Goal: Task Accomplishment & Management: Manage account settings

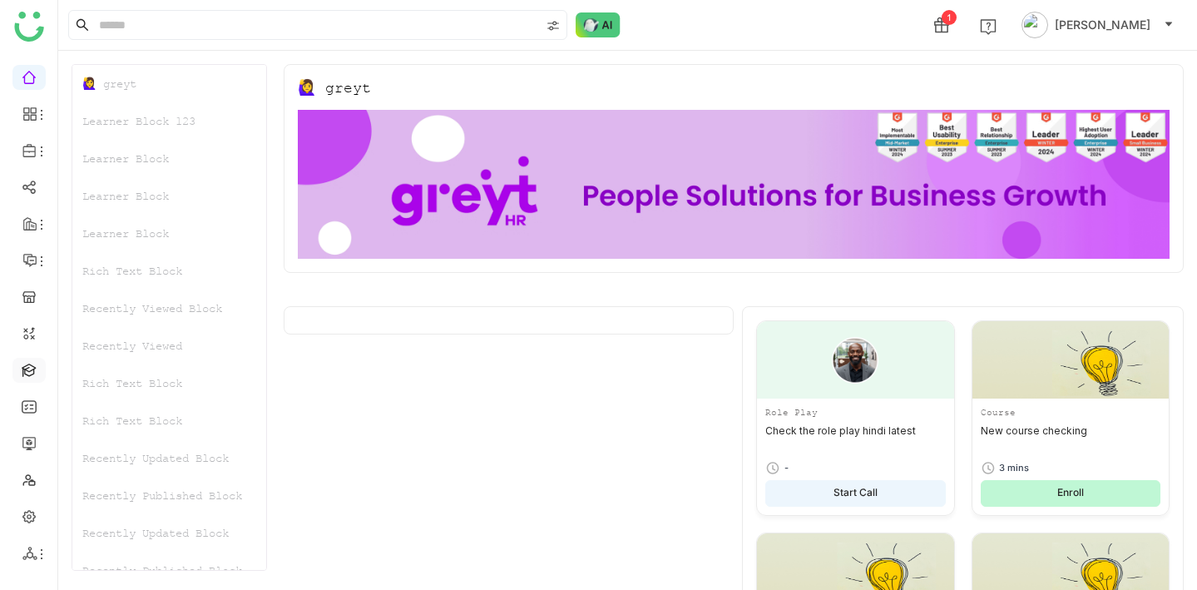
click at [22, 376] on link at bounding box center [29, 369] width 15 height 14
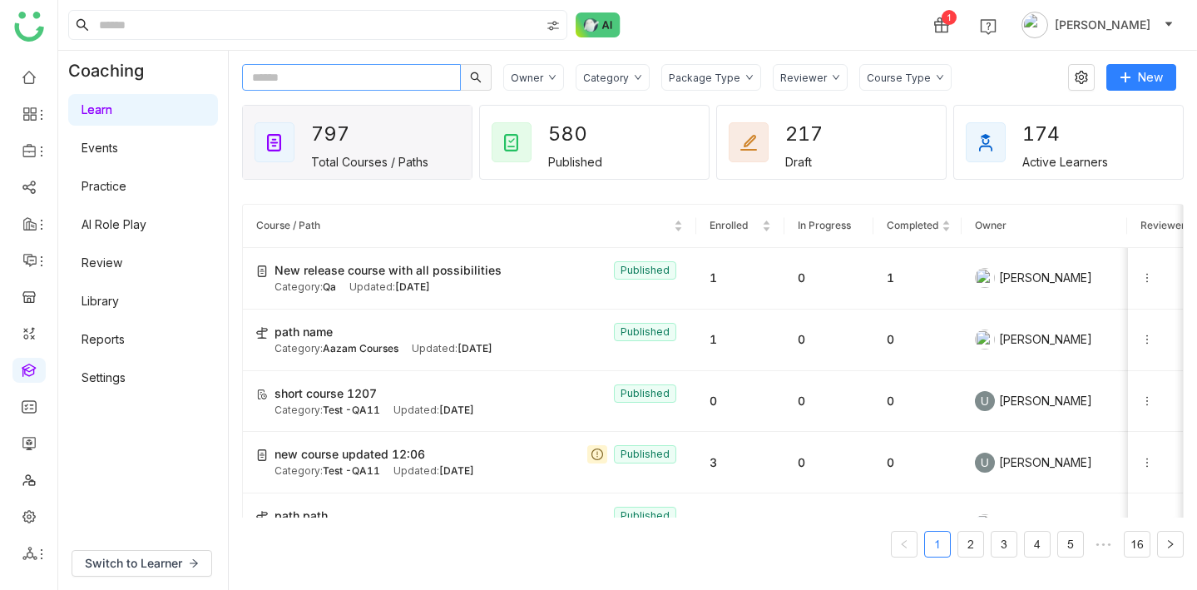
click at [368, 86] on input "text" at bounding box center [351, 77] width 219 height 27
paste input "**********"
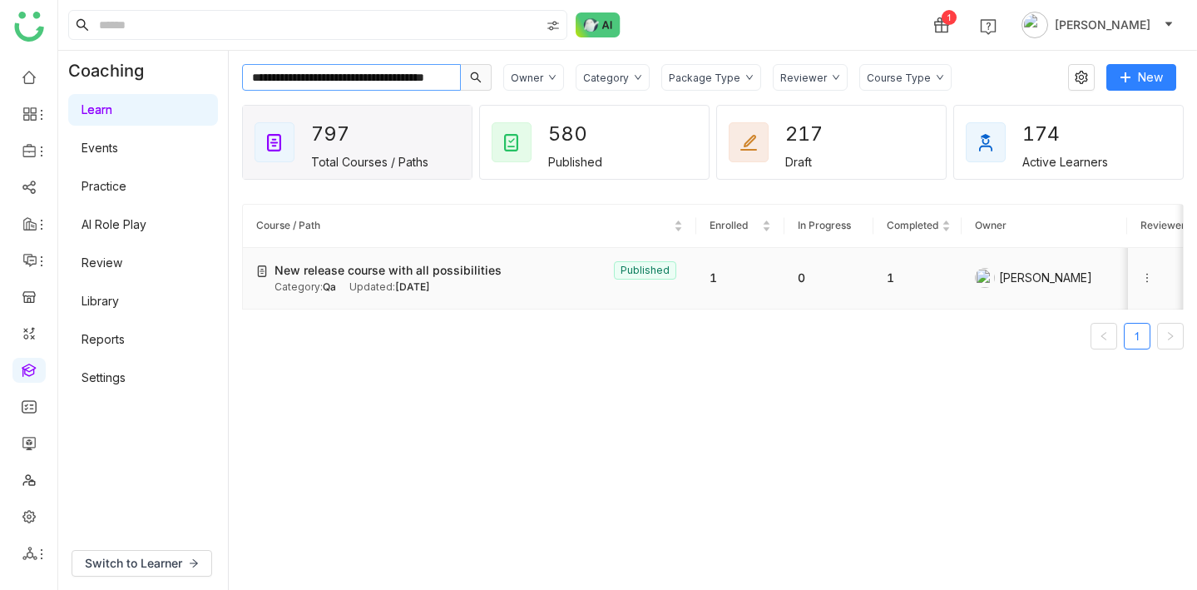
type input "**********"
click at [523, 271] on div "New release course with all possibilities Published" at bounding box center [478, 270] width 408 height 18
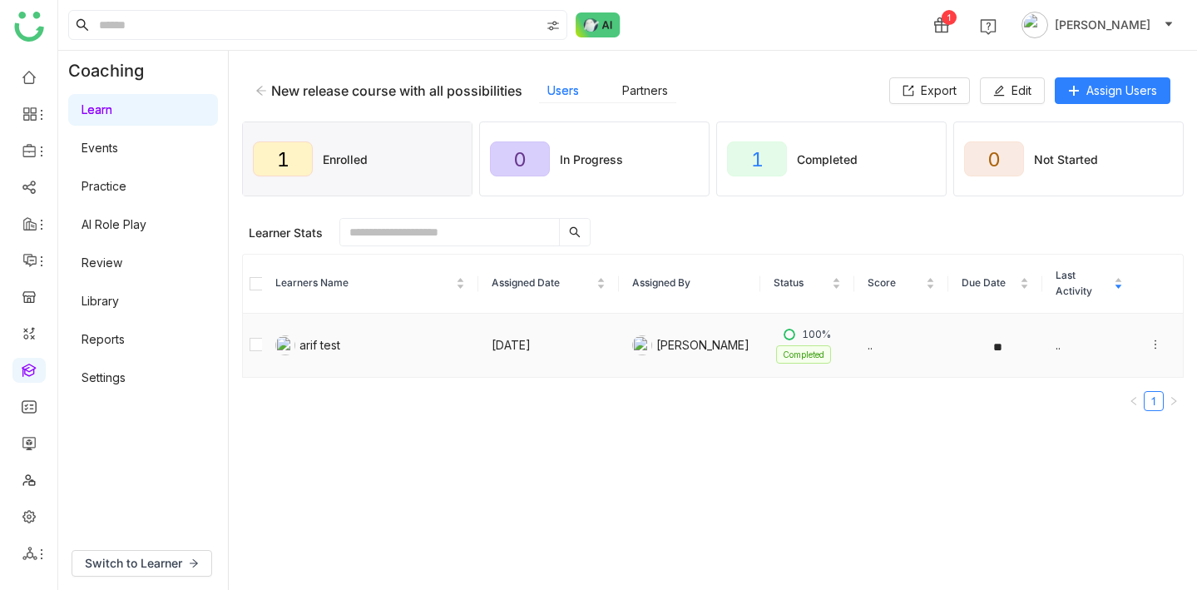
click at [1158, 343] on icon at bounding box center [1155, 344] width 12 height 12
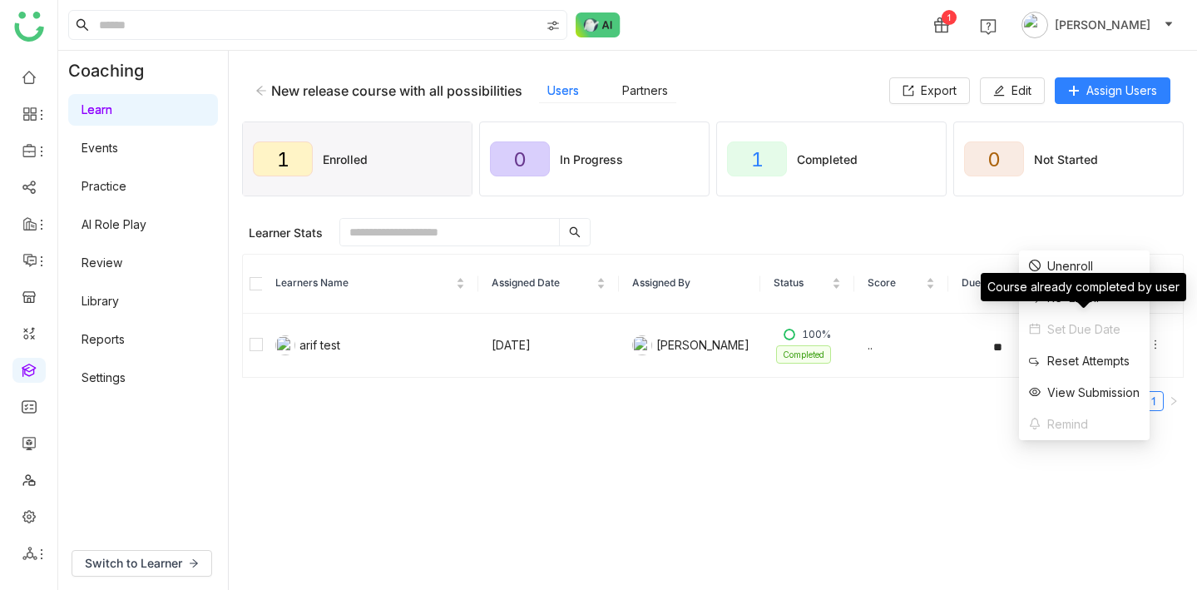
click at [1086, 274] on div "Course already completed by user" at bounding box center [1082, 287] width 205 height 28
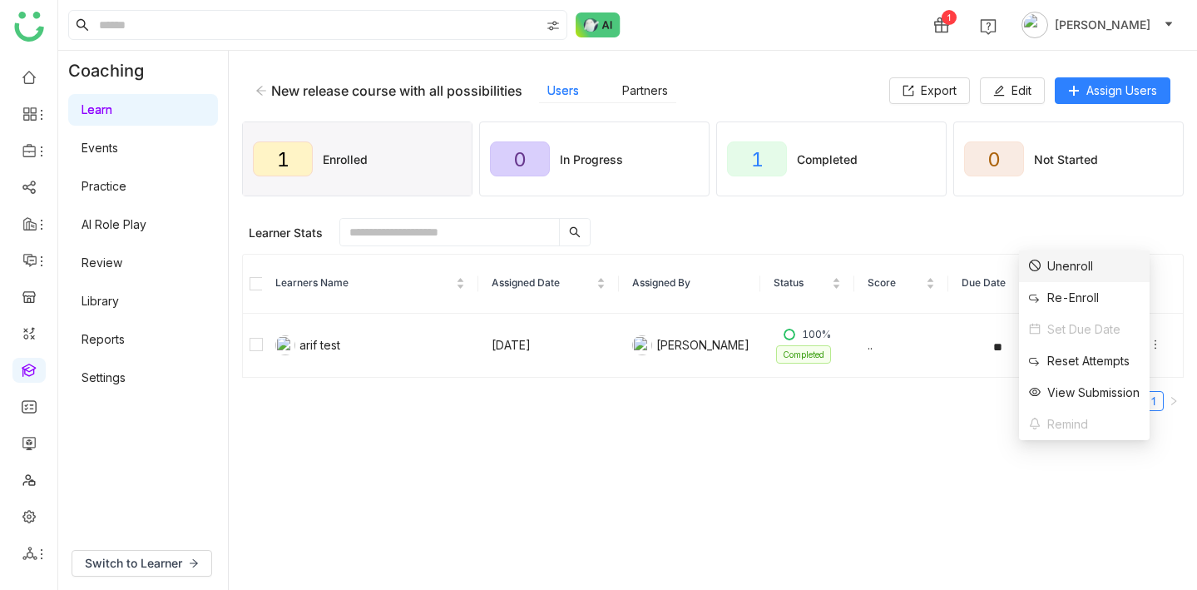
click at [1083, 264] on div "Unenroll" at bounding box center [1061, 266] width 64 height 18
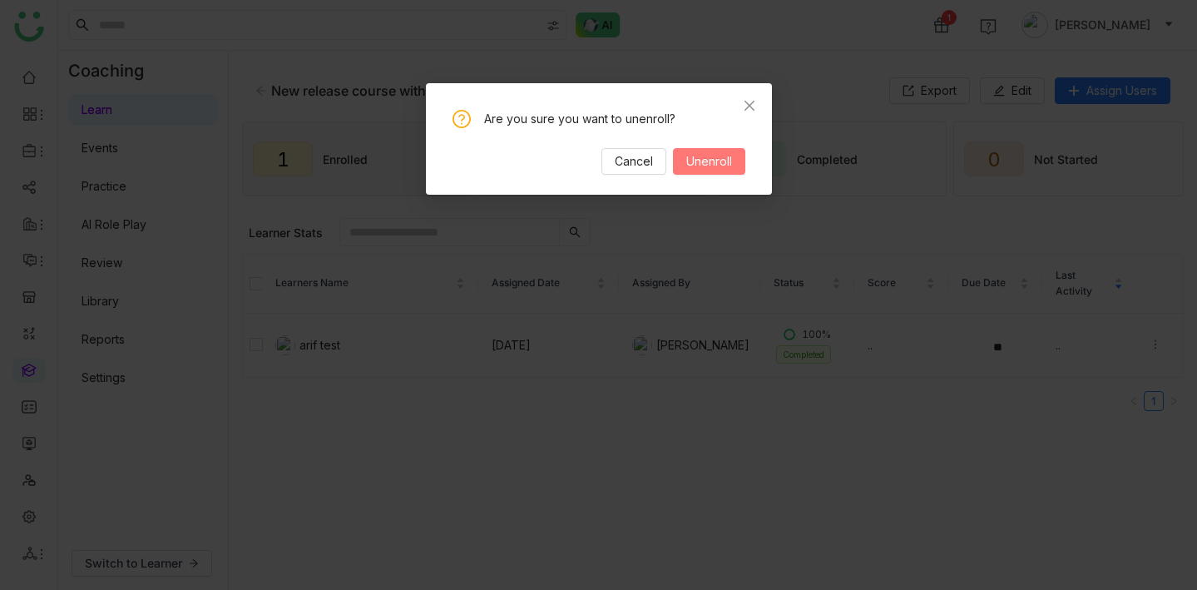
click at [718, 158] on span "Unenroll" at bounding box center [709, 161] width 46 height 18
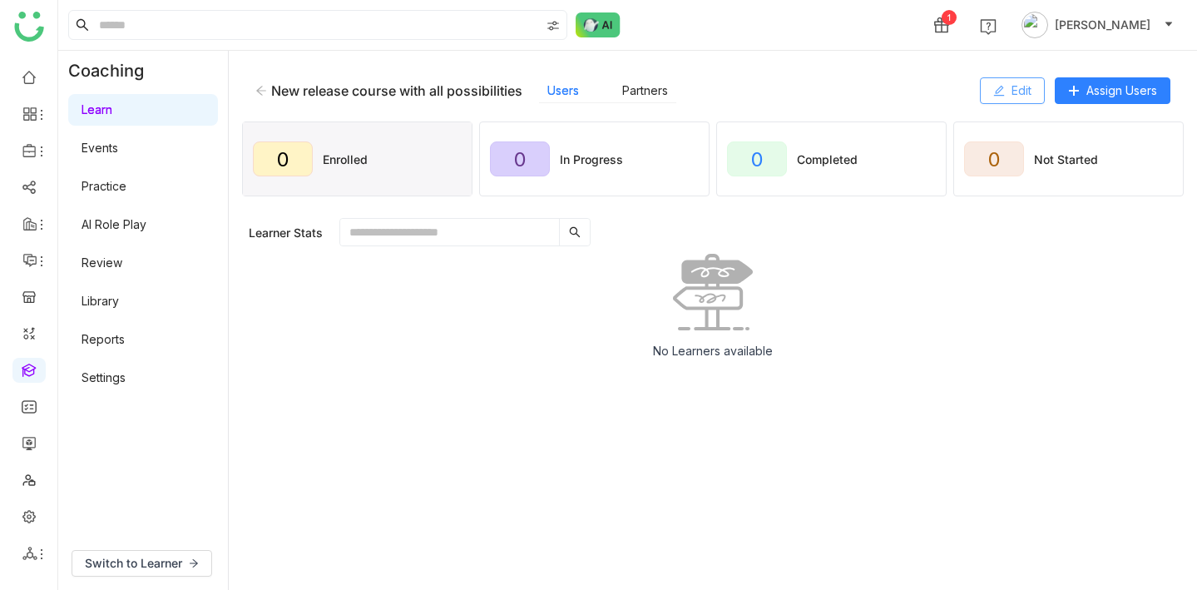
click at [1012, 99] on span "Edit" at bounding box center [1021, 90] width 20 height 18
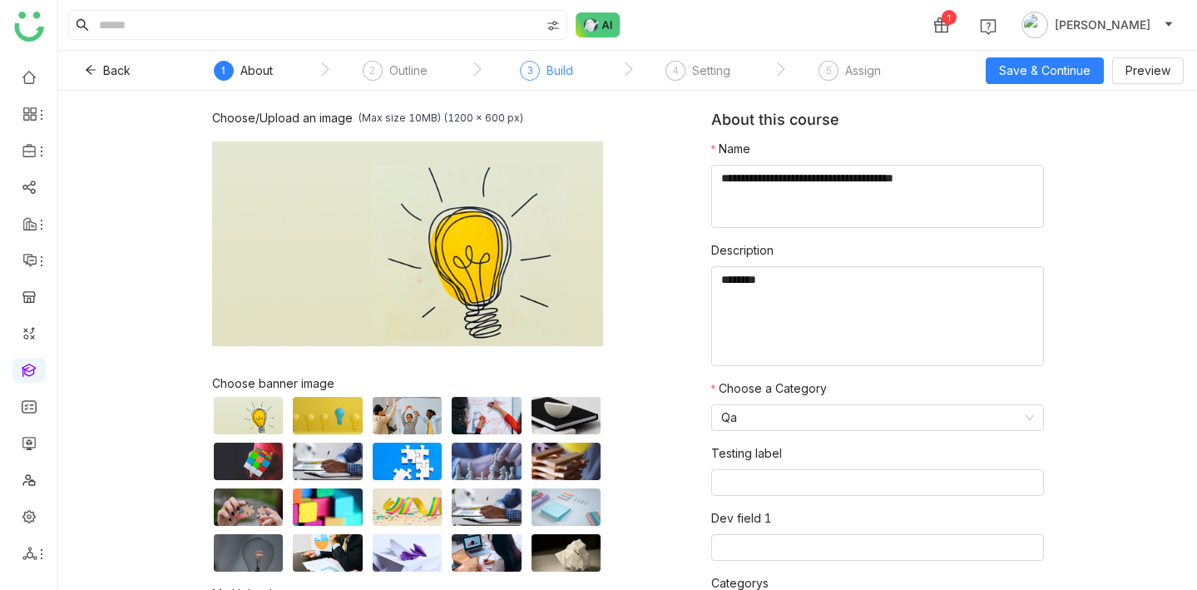
click at [546, 71] on div "Build" at bounding box center [559, 71] width 27 height 20
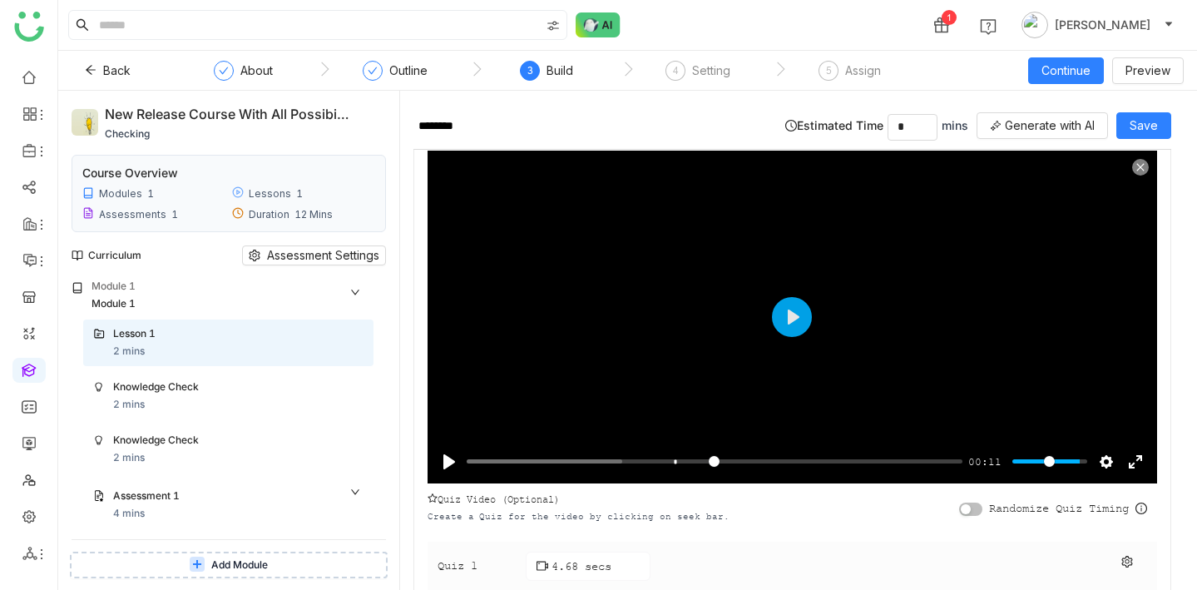
scroll to position [97, 0]
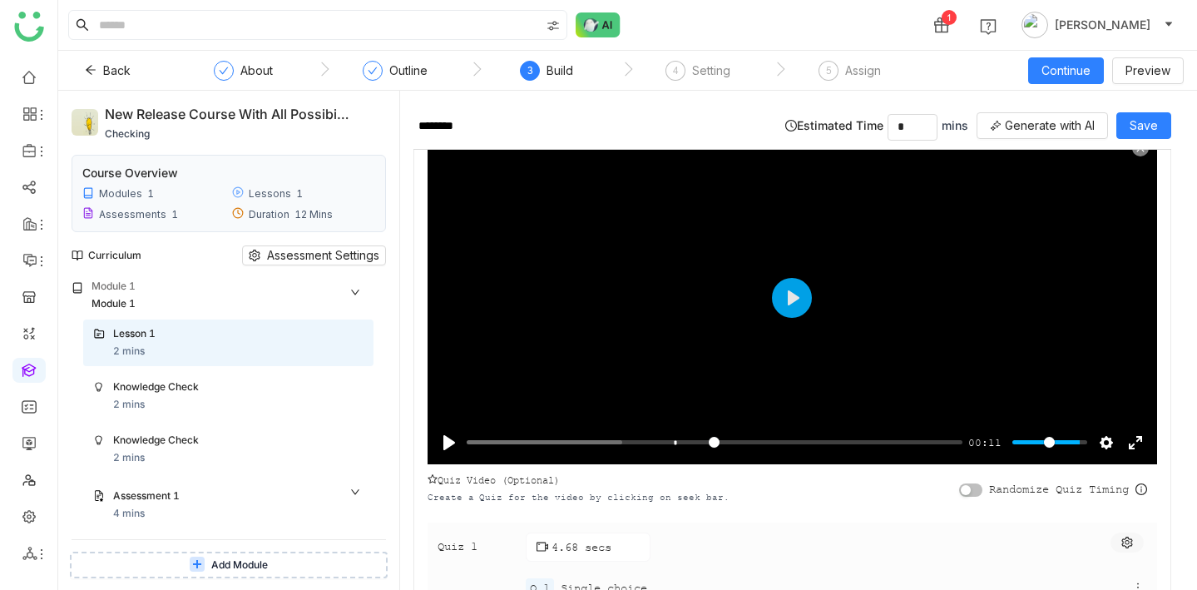
click at [1132, 540] on icon at bounding box center [1126, 542] width 11 height 12
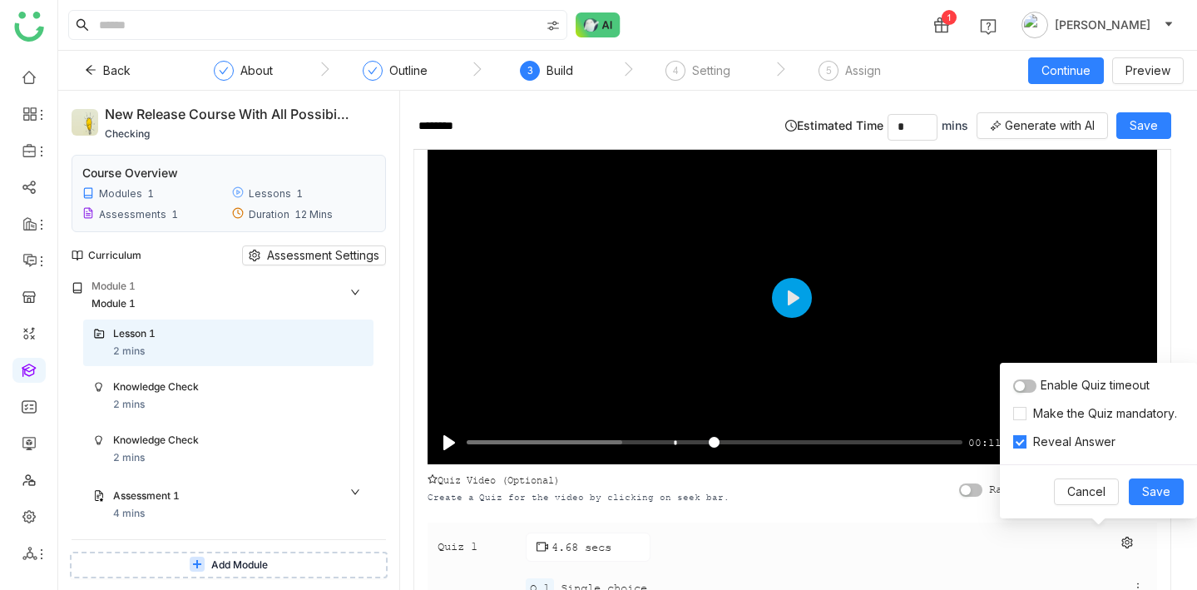
click at [1033, 444] on span "Reveal Answer" at bounding box center [1074, 441] width 96 height 18
click at [1149, 487] on span "Save" at bounding box center [1156, 491] width 28 height 18
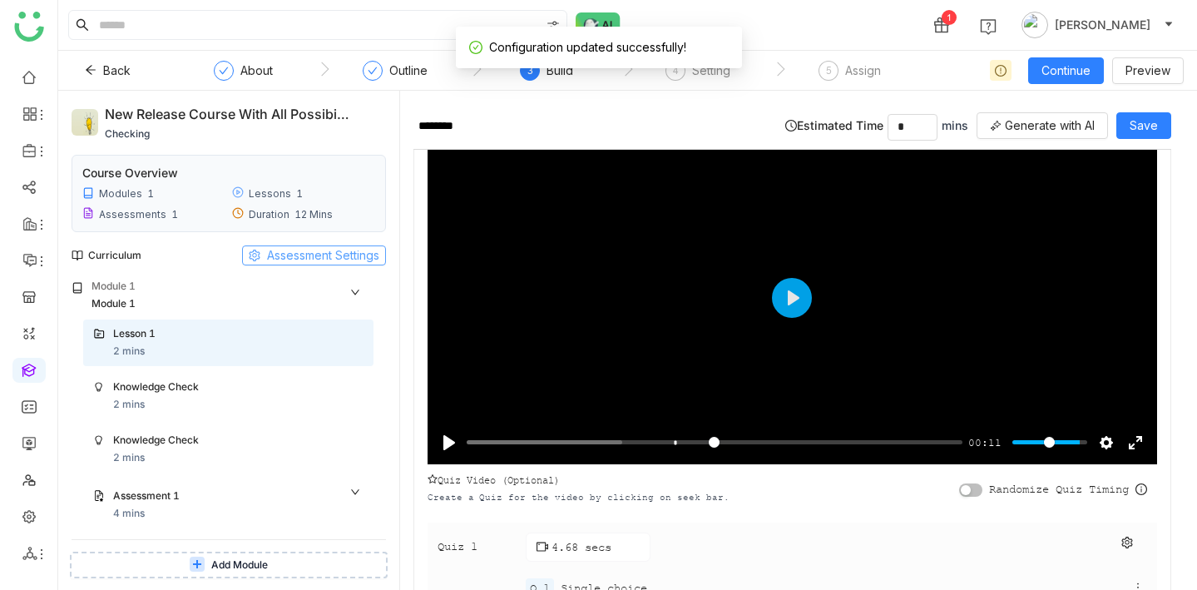
click at [350, 249] on span "Assessment Settings" at bounding box center [323, 255] width 112 height 18
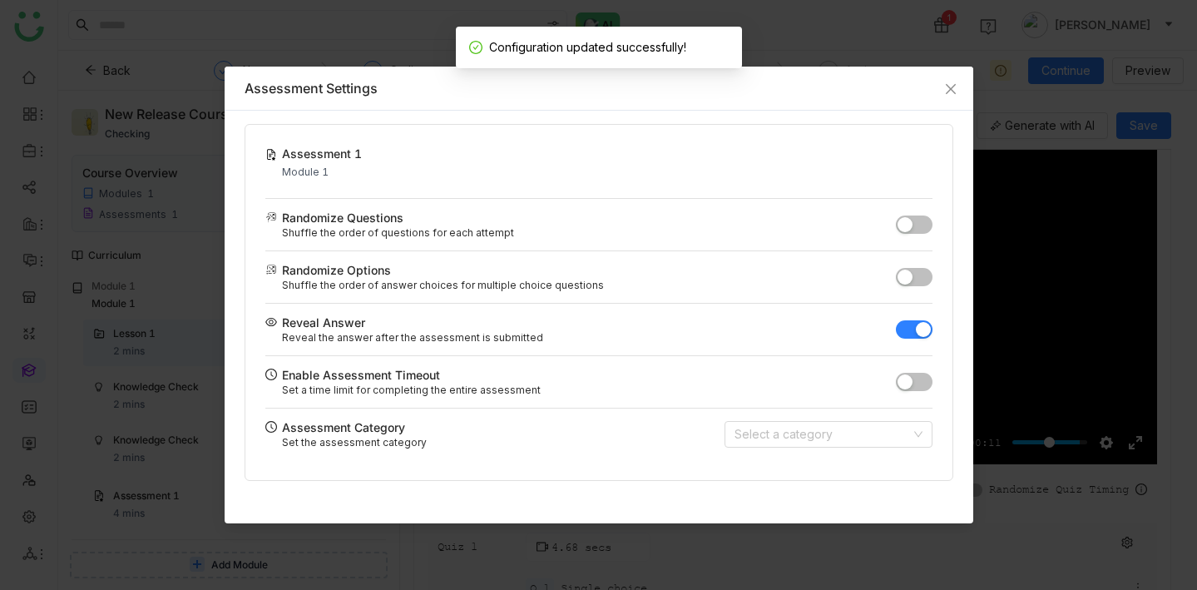
click at [919, 327] on span "button" at bounding box center [922, 329] width 15 height 15
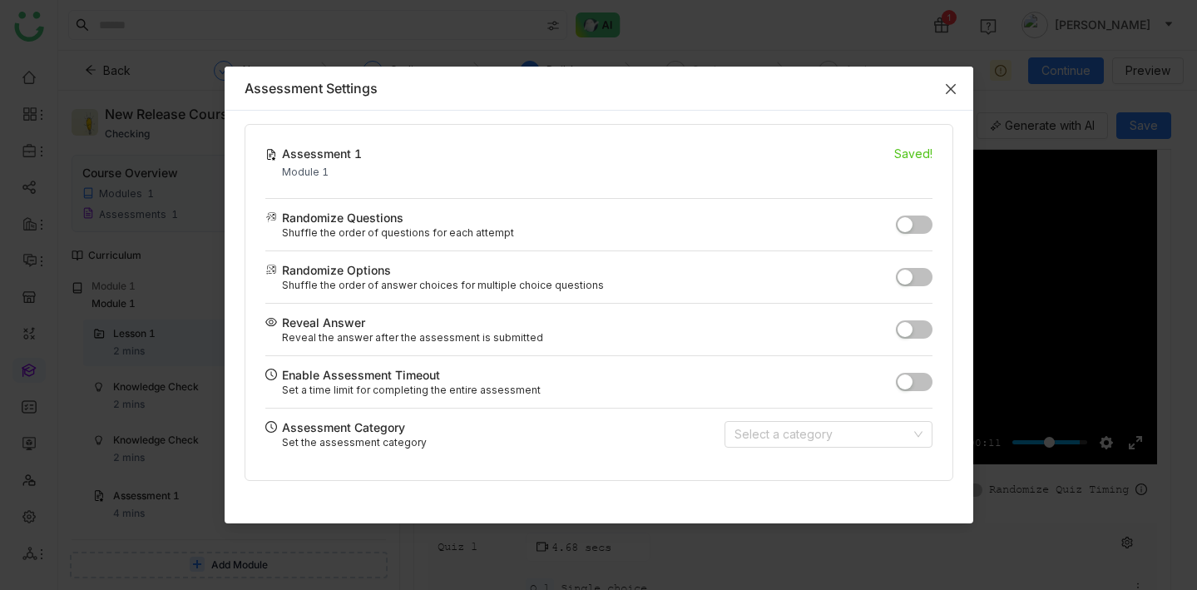
click at [945, 87] on icon "Close" at bounding box center [950, 88] width 13 height 13
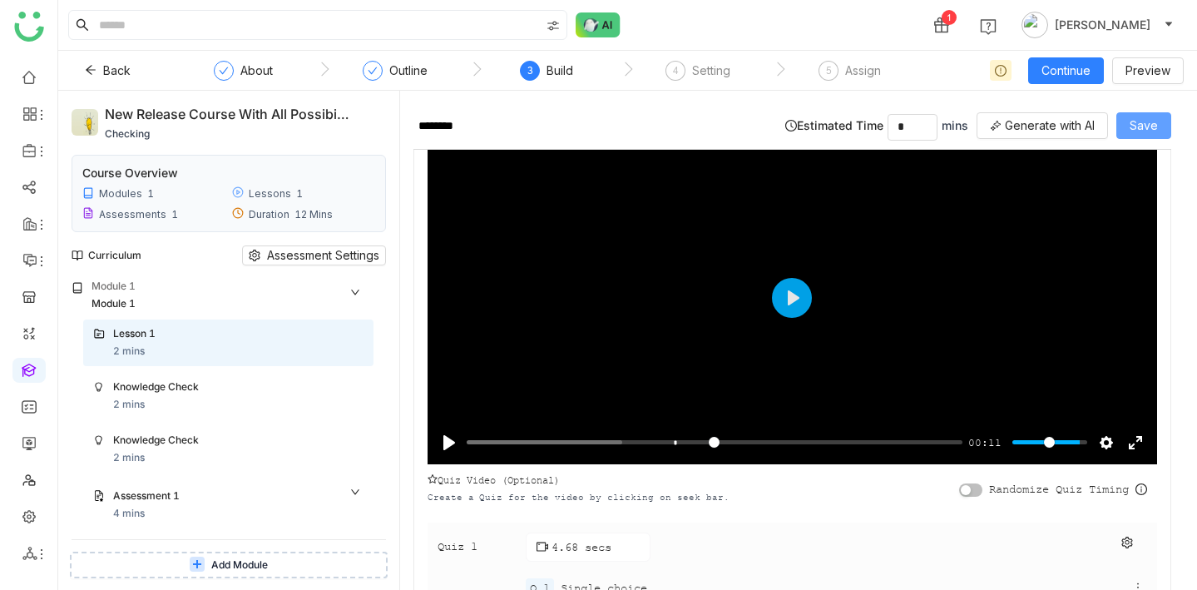
click at [1157, 127] on span "Save" at bounding box center [1143, 125] width 28 height 18
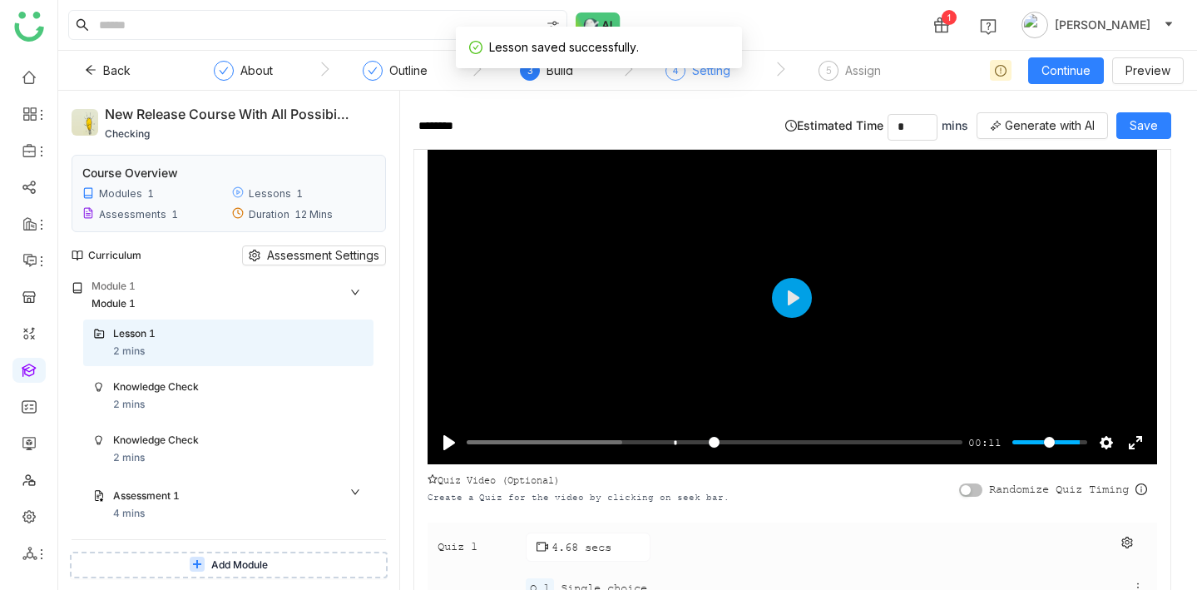
click at [729, 78] on div "Setting" at bounding box center [711, 71] width 38 height 20
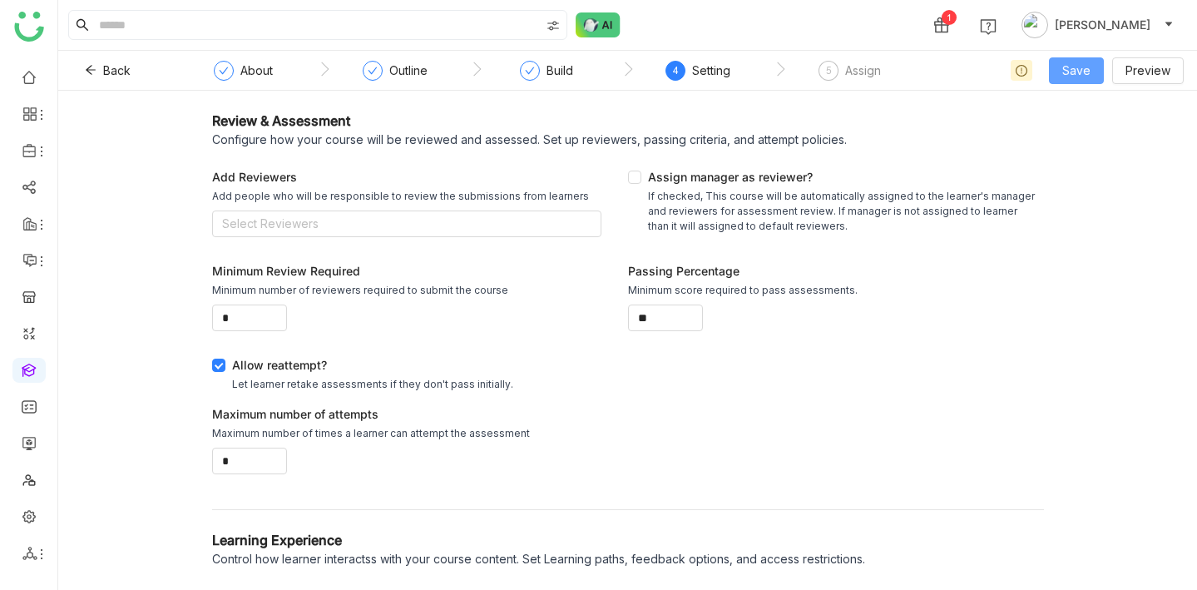
click at [1076, 67] on span "Save" at bounding box center [1076, 71] width 28 height 18
click at [1077, 132] on span "Save & Publish" at bounding box center [1101, 136] width 81 height 18
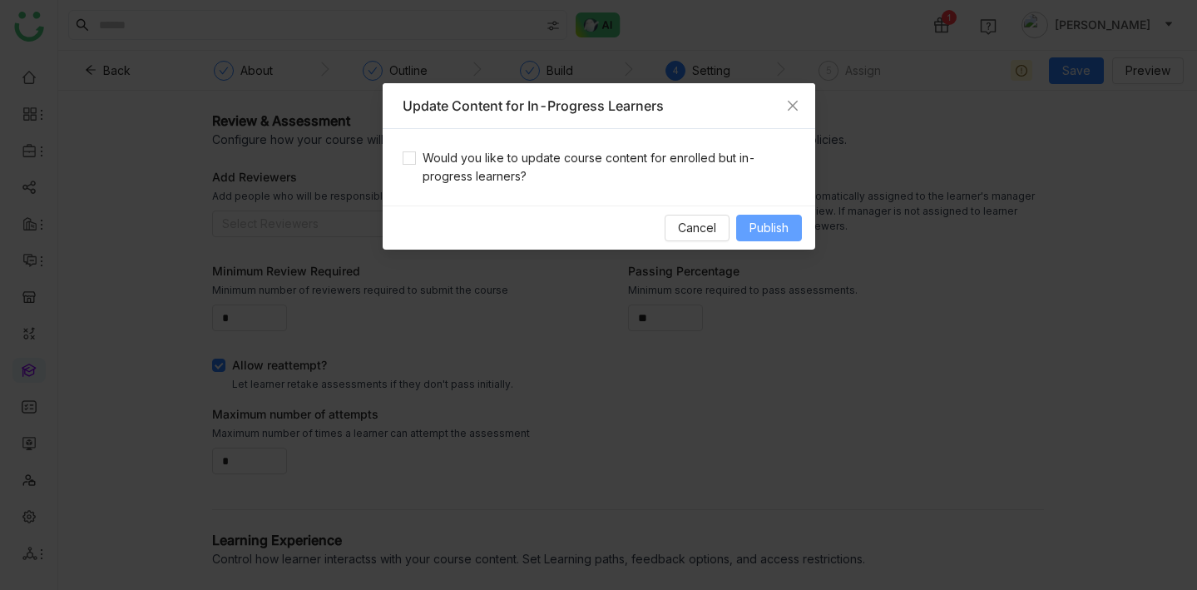
click at [777, 230] on span "Publish" at bounding box center [768, 228] width 39 height 18
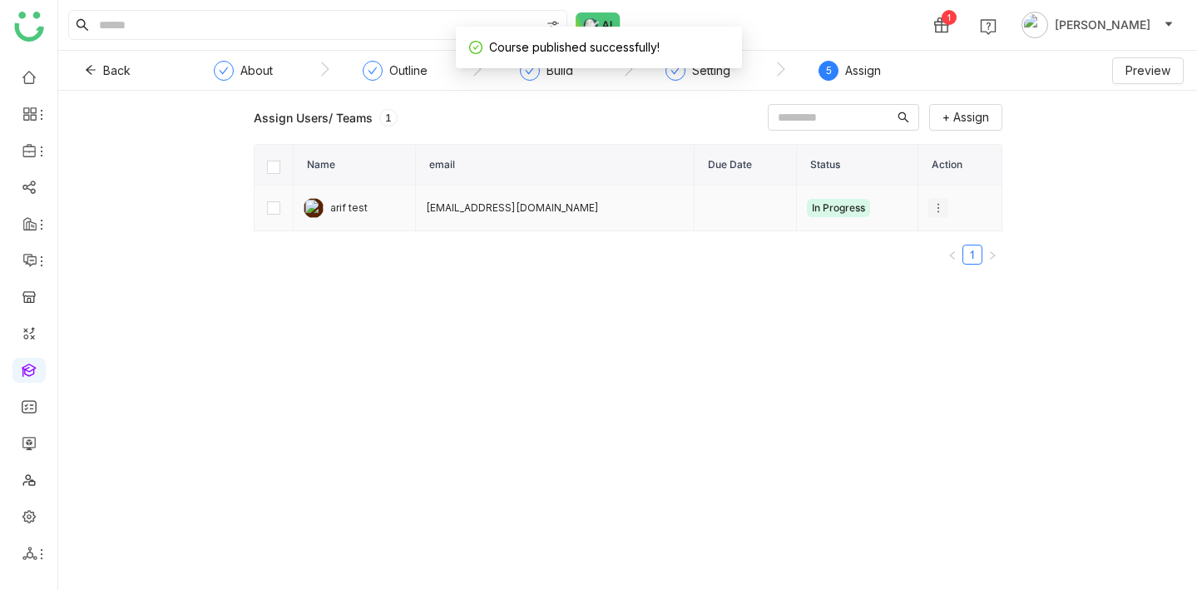
click at [932, 209] on icon at bounding box center [938, 208] width 12 height 12
click at [938, 244] on span "Unenroll" at bounding box center [958, 238] width 61 height 18
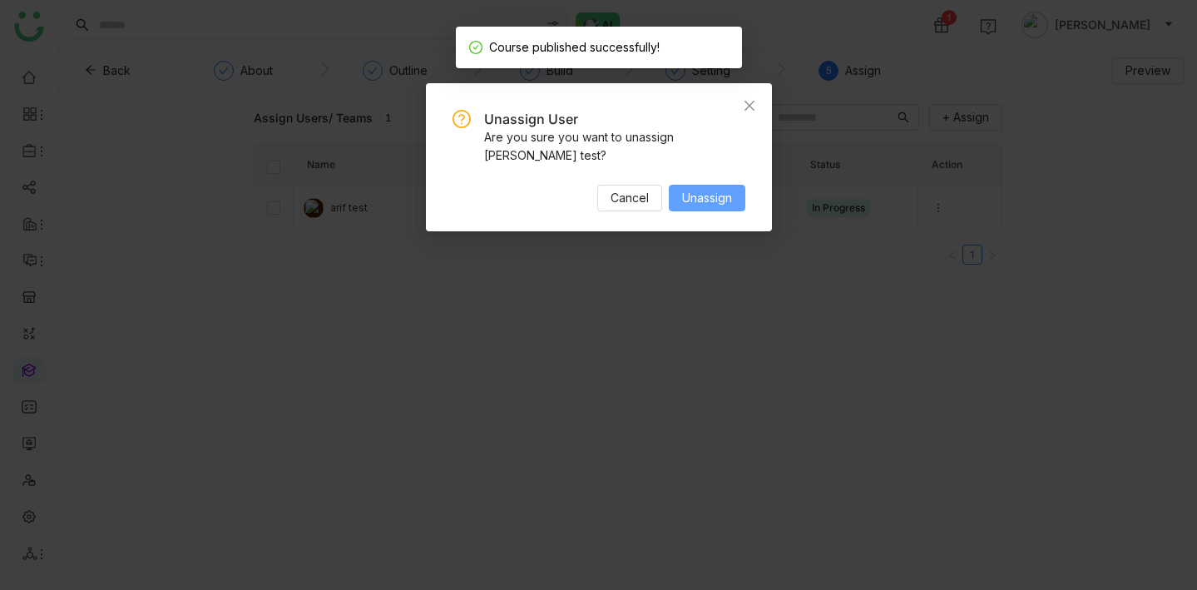
click at [704, 189] on span "Unassign" at bounding box center [707, 198] width 50 height 18
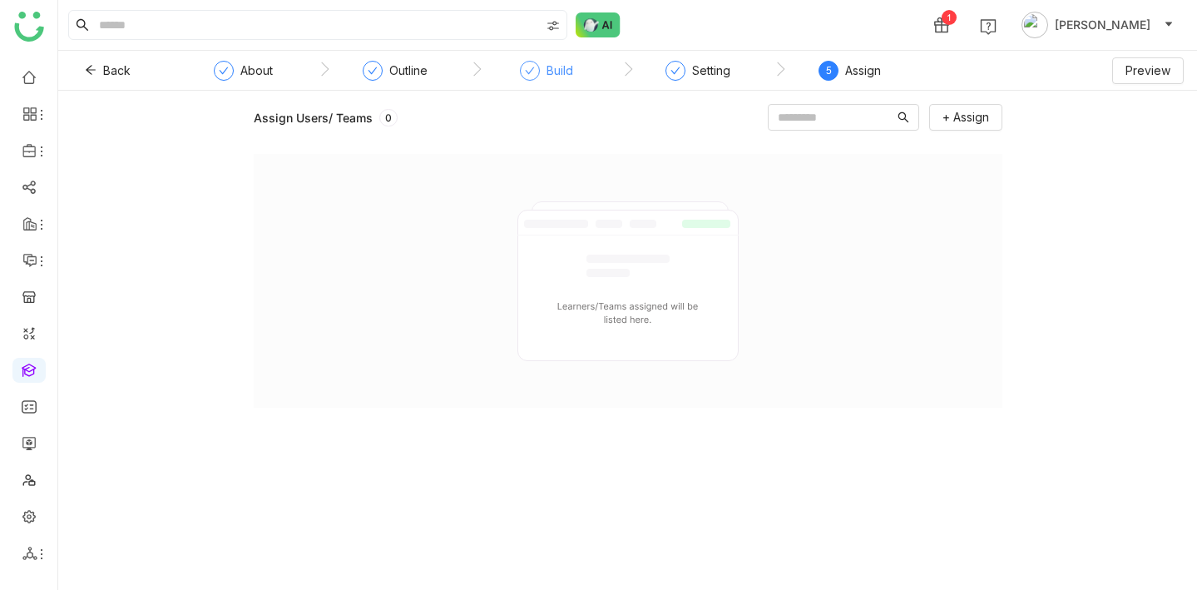
click at [535, 67] on div at bounding box center [530, 71] width 20 height 20
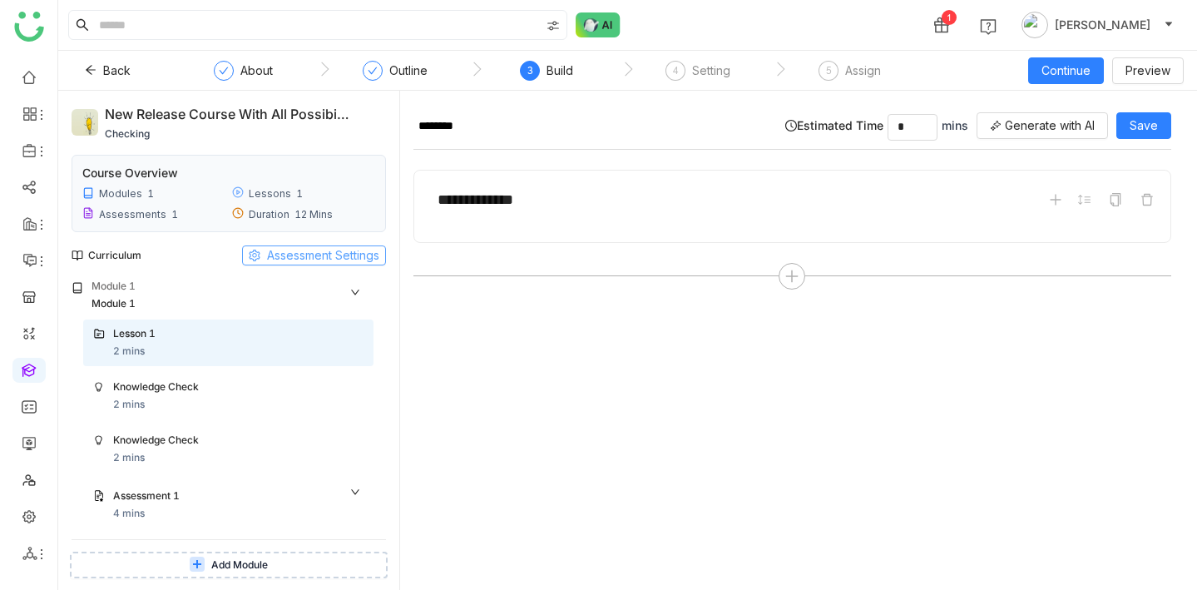
click at [261, 260] on button "Assessment Settings" at bounding box center [314, 255] width 144 height 20
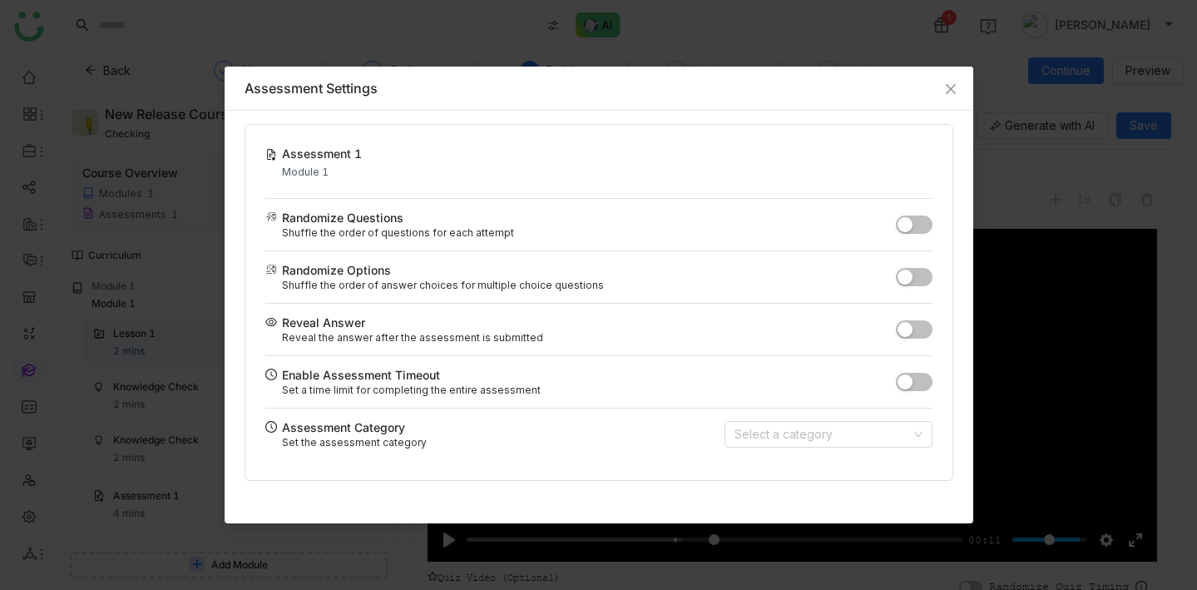
click at [917, 332] on button "button" at bounding box center [914, 329] width 37 height 18
click at [951, 91] on icon "Close" at bounding box center [950, 88] width 13 height 13
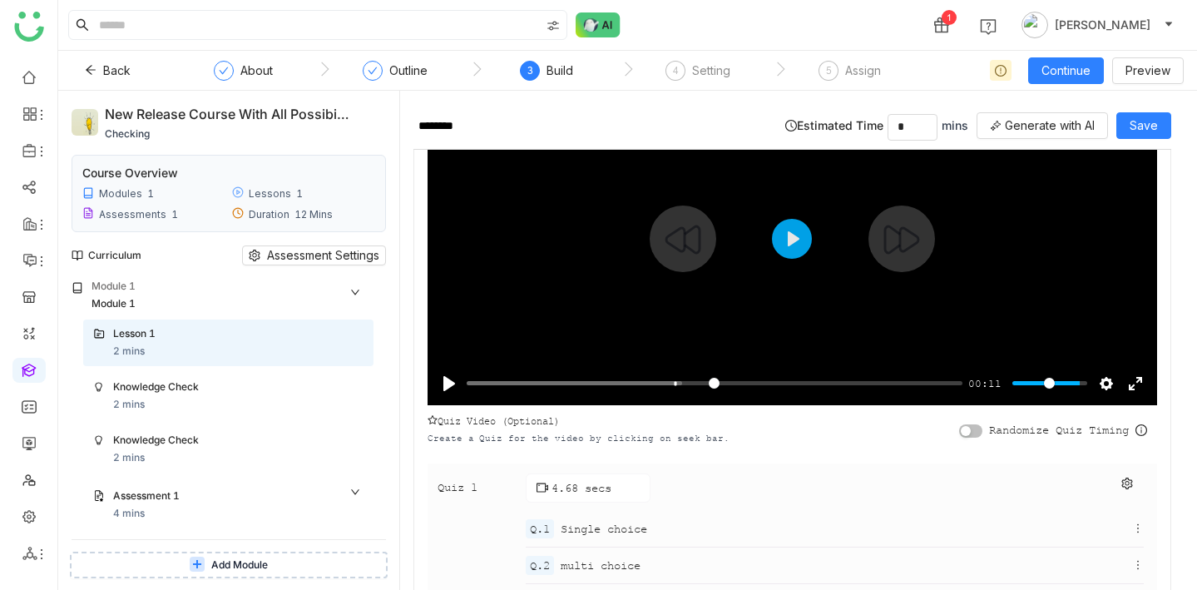
scroll to position [221, 0]
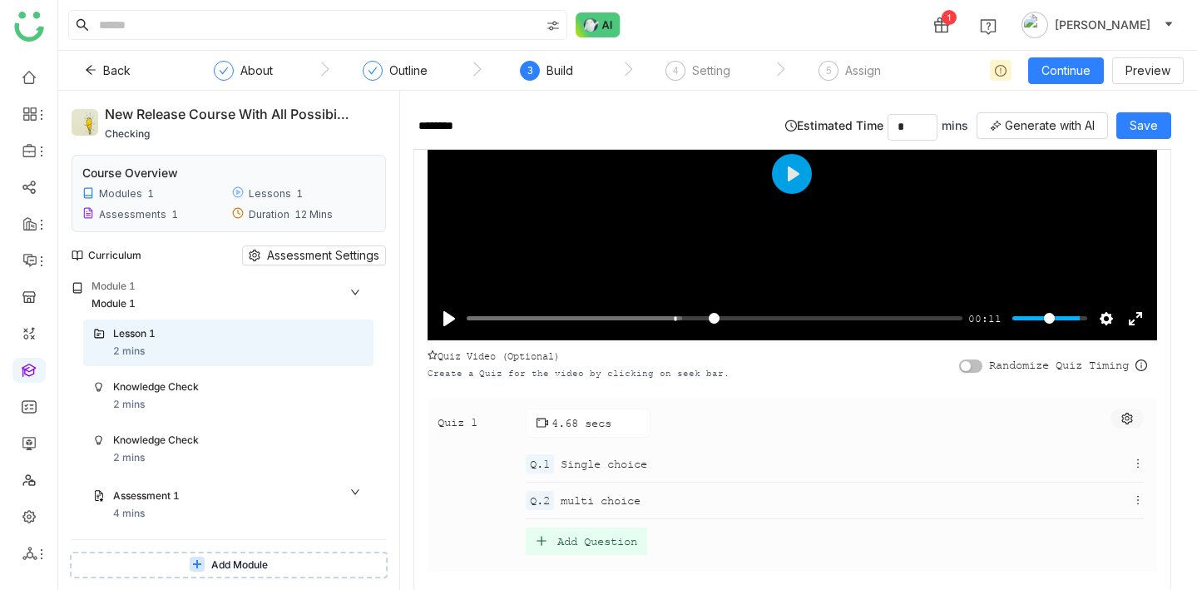
click at [1132, 413] on icon at bounding box center [1126, 418] width 11 height 12
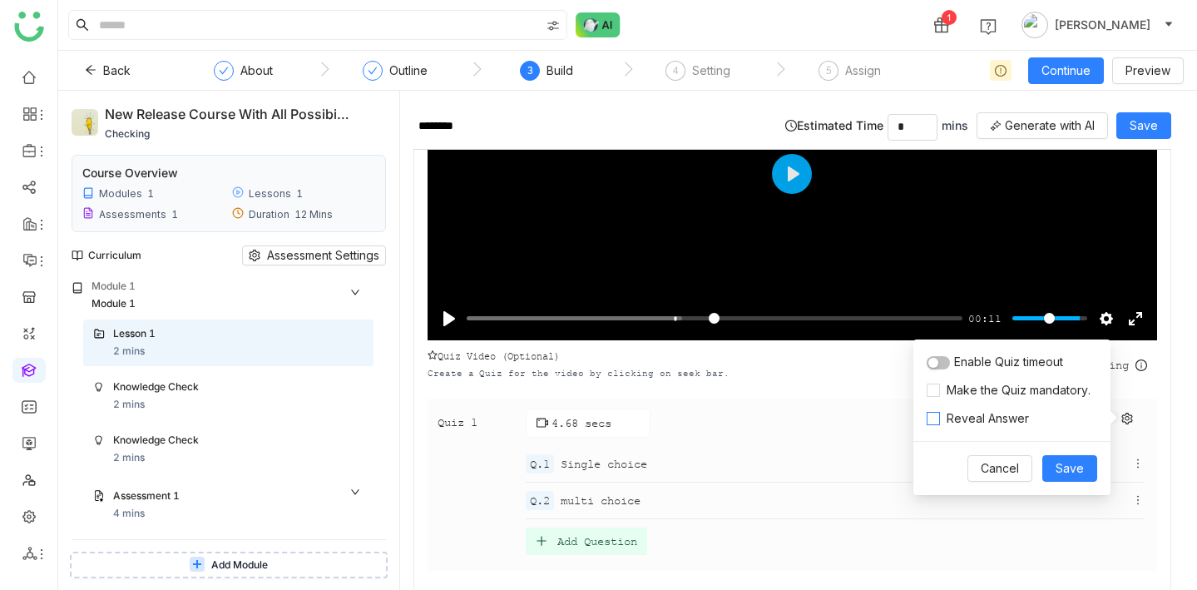
click at [936, 411] on label "Reveal Answer" at bounding box center [980, 418] width 109 height 18
click at [1092, 463] on button "Save" at bounding box center [1069, 468] width 55 height 27
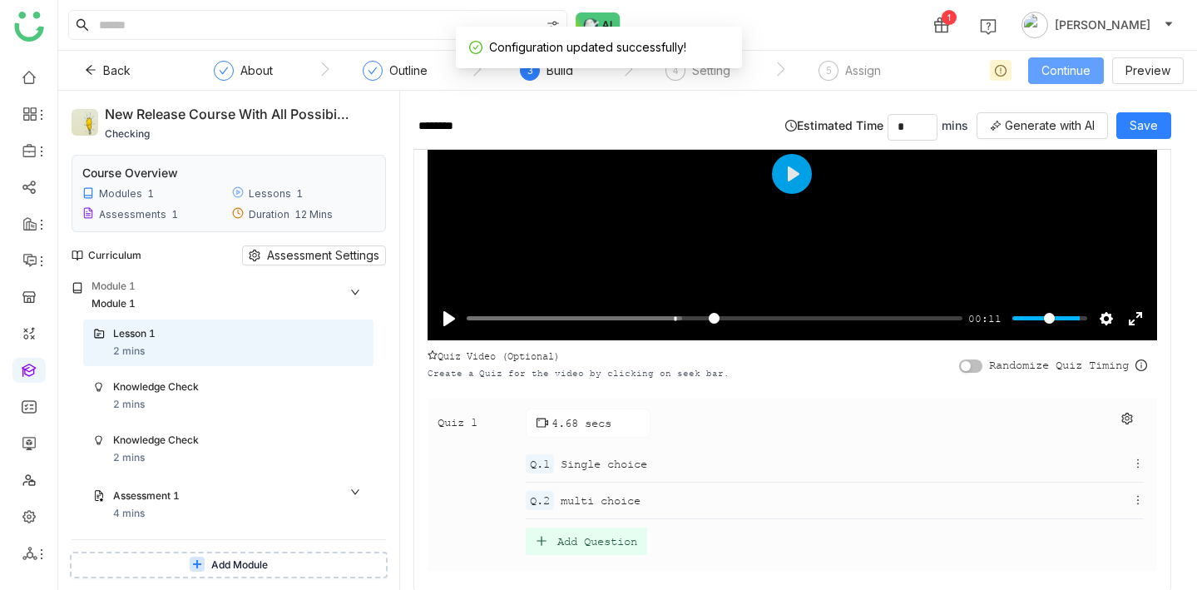
click at [1080, 72] on span "Continue" at bounding box center [1065, 71] width 49 height 18
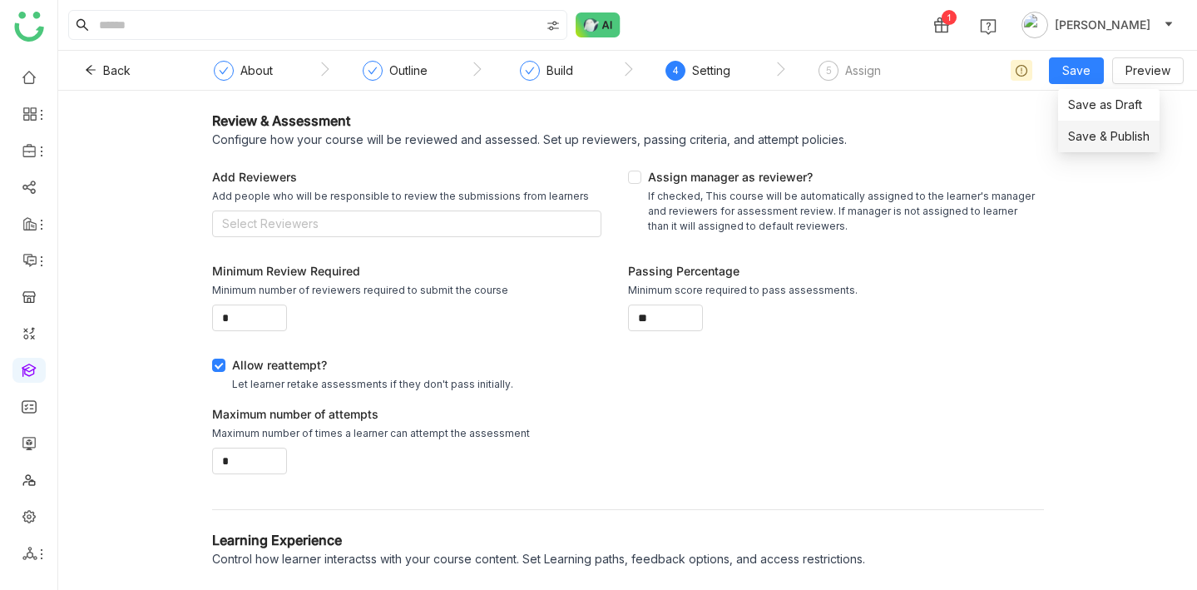
click at [1100, 136] on span "Save & Publish" at bounding box center [1108, 136] width 81 height 18
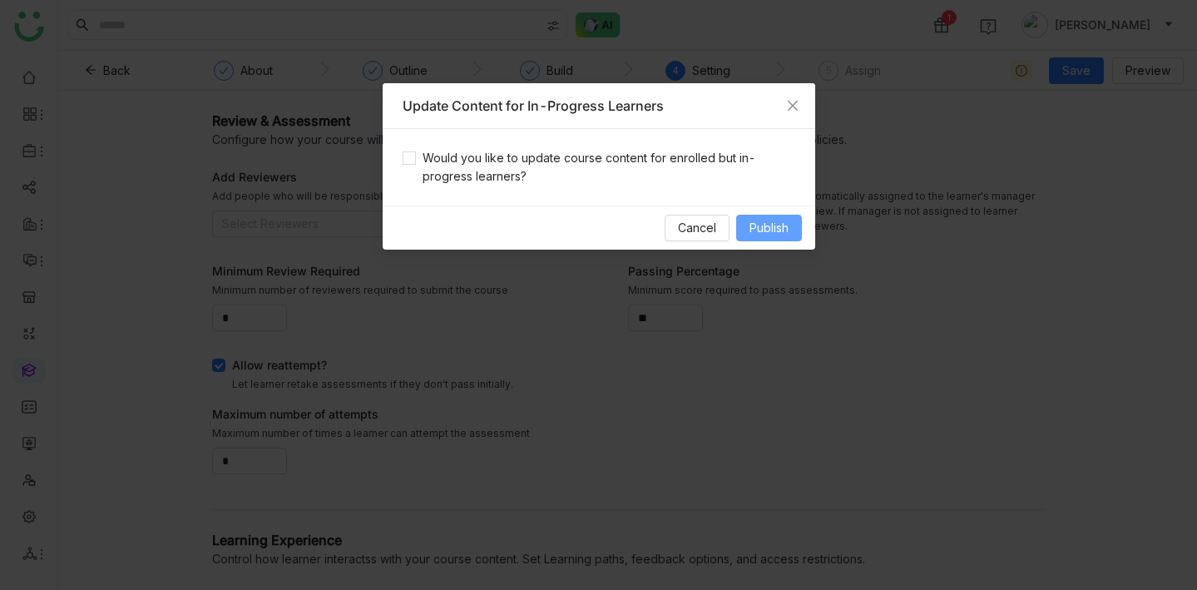
click at [777, 225] on span "Publish" at bounding box center [768, 228] width 39 height 18
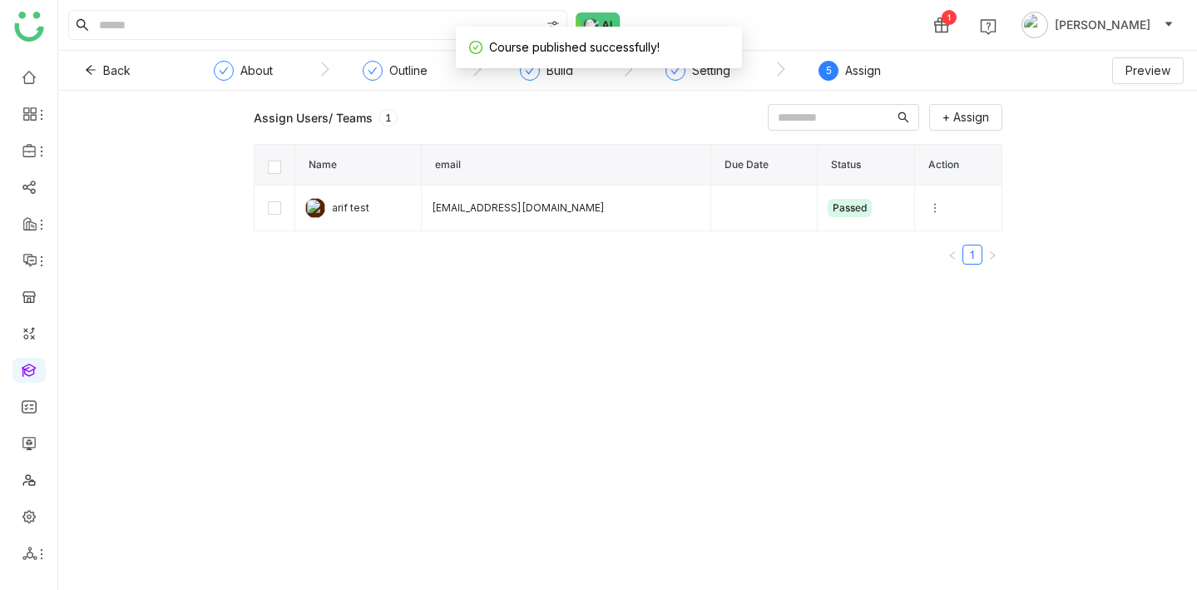
click at [864, 72] on div "Assign" at bounding box center [863, 71] width 36 height 20
click at [925, 198] on button at bounding box center [935, 208] width 20 height 20
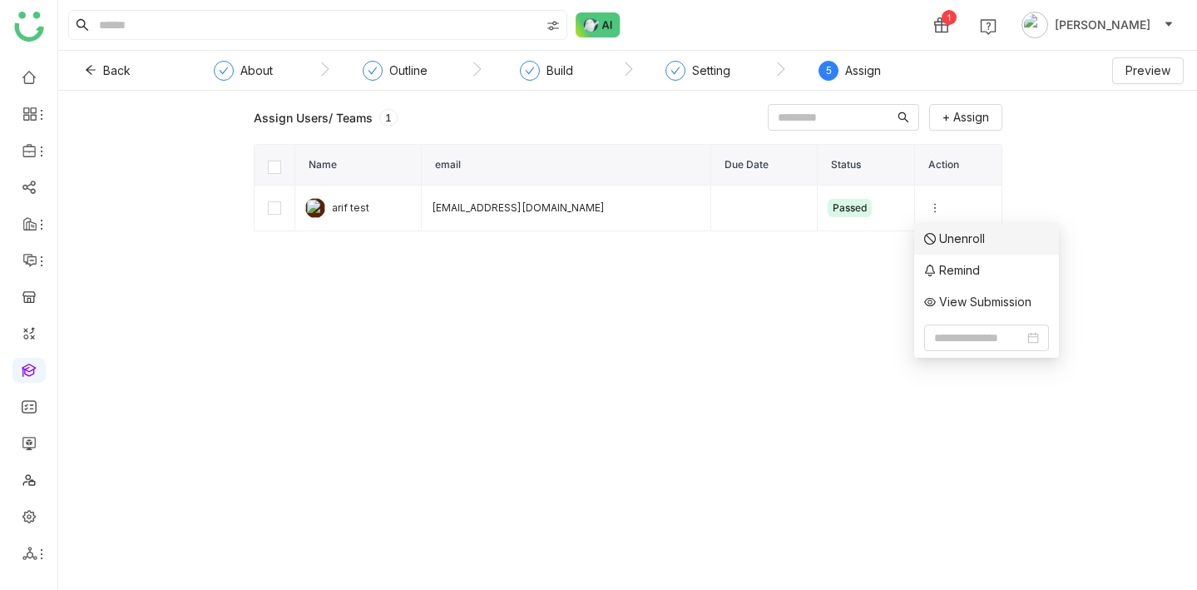
click at [947, 239] on span "Unenroll" at bounding box center [954, 238] width 61 height 18
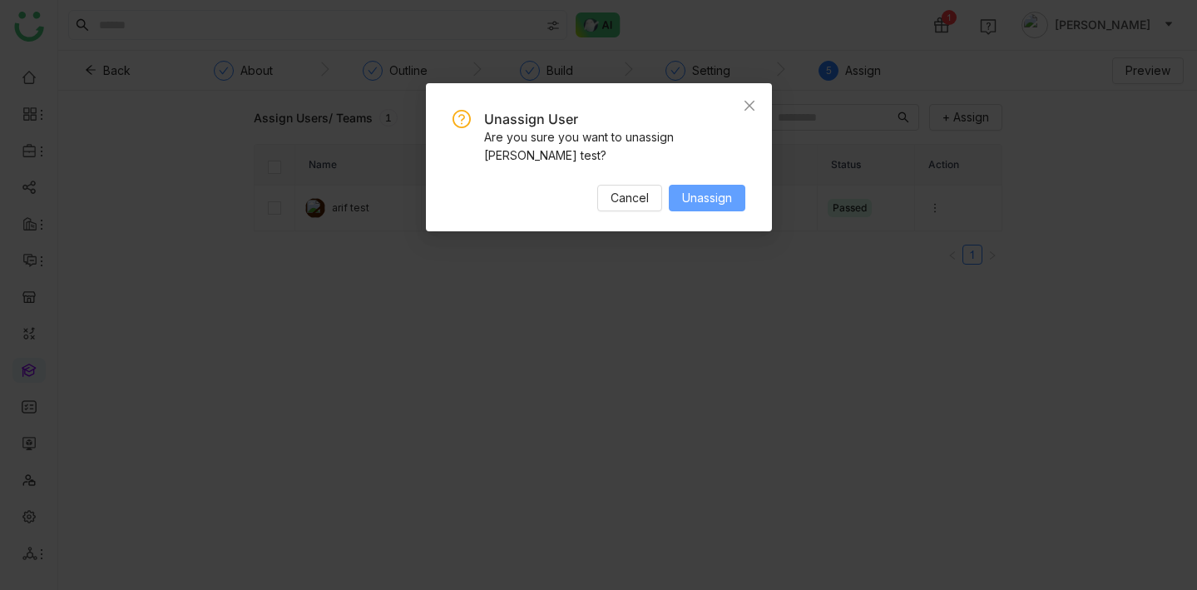
click at [690, 189] on span "Unassign" at bounding box center [707, 198] width 50 height 18
